Goal: Navigation & Orientation: Find specific page/section

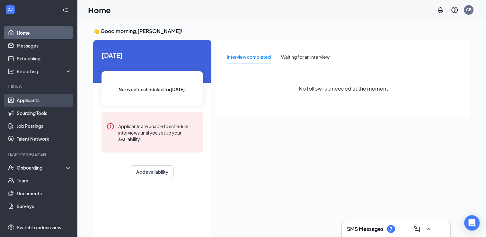
click at [27, 101] on link "Applicants" at bounding box center [44, 100] width 55 height 13
